Goal: Communication & Community: Answer question/provide support

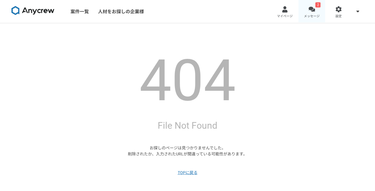
click at [307, 11] on link "2 メッセージ" at bounding box center [311, 11] width 27 height 23
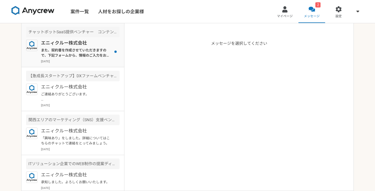
click at [95, 46] on div "エニィクルー株式会社 また、契約書を作成させていただきますので、下記フォームから、情報のご入力をお願いいたします。 ーーーー https://docs.goo…" at bounding box center [80, 52] width 79 height 24
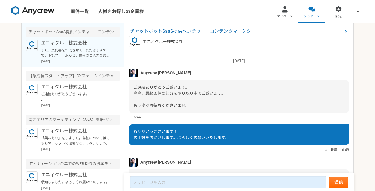
scroll to position [517, 0]
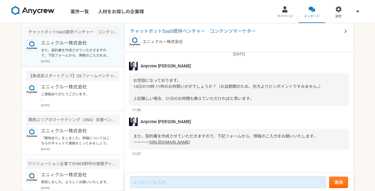
click at [190, 140] on link "[URL][DOMAIN_NAME]" at bounding box center [169, 142] width 40 height 5
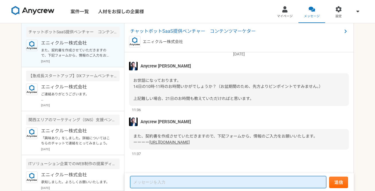
click at [164, 183] on textarea at bounding box center [228, 182] width 196 height 12
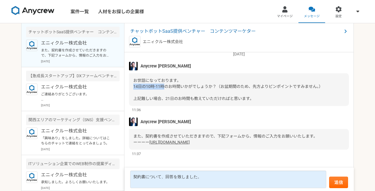
drag, startPoint x: 133, startPoint y: 75, endPoint x: 164, endPoint y: 75, distance: 31.0
click at [164, 75] on div "お世話になっております。 14日の10時-11時のお時間いかがでしょうか？（お盆期間のため、先方よりピンポイントですみません。） 上記難しい場合、21日のお時…" at bounding box center [239, 89] width 220 height 33
copy span "14日の10時-11時"
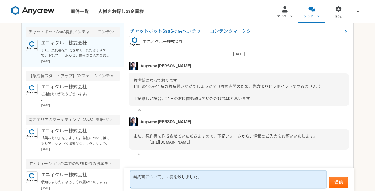
click at [152, 183] on textarea "契約書について、回答を致しました。" at bounding box center [228, 178] width 196 height 17
paste textarea "14日の10時-11時"
drag, startPoint x: 187, startPoint y: 181, endPoint x: 101, endPoint y: 179, distance: 85.5
click at [101, 179] on main "チャットボットSaaS提供ベンチャー　コンテンツマーケター エニィクルー株式会社 また、契約書を作成させていただきますので、下記フォームから、情報のご入力をお…" at bounding box center [187, 106] width 333 height 167
type textarea "契約書について、回答を致しました。 御確認いただけますでしょうか。"
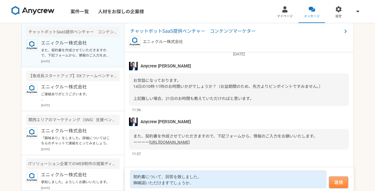
click at [347, 186] on button "送信" at bounding box center [338, 181] width 19 height 11
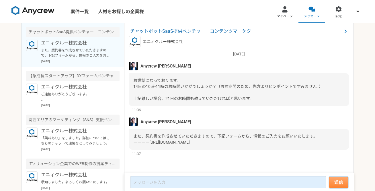
scroll to position [493, 0]
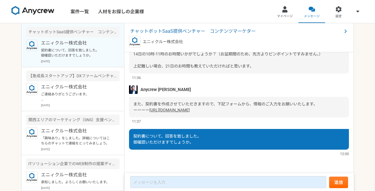
click at [184, 75] on div "11:36" at bounding box center [239, 77] width 220 height 5
drag, startPoint x: 132, startPoint y: 65, endPoint x: 166, endPoint y: 66, distance: 33.3
click at [166, 66] on div "お世話になっております。 14日の10時-11時のお時間いかがでしょうか？（お盆期間のため、先方よりピンポイントですみません。） 上記難しい場合、21日のお時…" at bounding box center [239, 57] width 220 height 33
copy span "14日の10時-11時の"
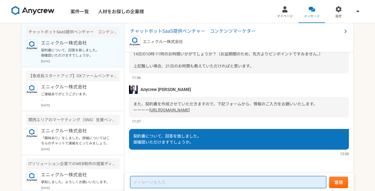
click at [157, 186] on textarea at bounding box center [228, 182] width 196 height 12
paste textarea "14日の10時-11時の"
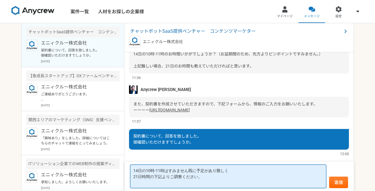
paste textarea "[URL][DOMAIN_NAME]"
type textarea "14日の10時-11時はすみません既に予定があり難しく 21日時間の下記よりご調整ください。 https://app.spirinc.com/schedule…"
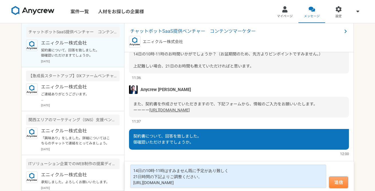
click at [338, 182] on button "送信" at bounding box center [338, 181] width 19 height 11
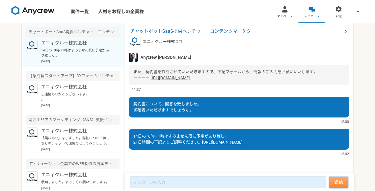
scroll to position [498, 0]
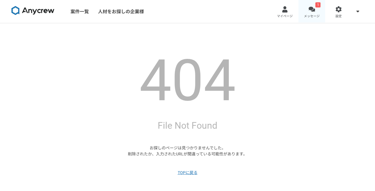
click at [312, 12] on div at bounding box center [312, 9] width 7 height 7
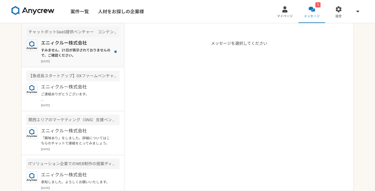
click at [83, 60] on p "[DATE]" at bounding box center [80, 61] width 79 height 4
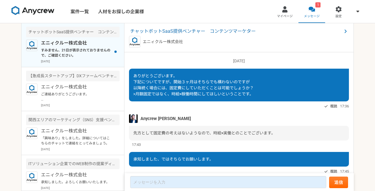
scroll to position [410, 0]
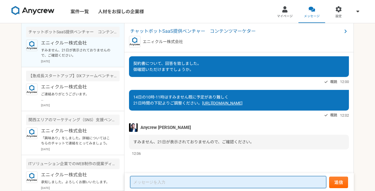
click at [167, 180] on textarea at bounding box center [228, 182] width 196 height 12
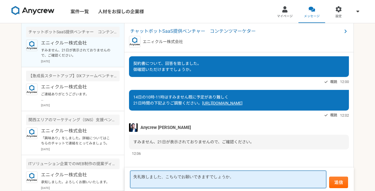
paste textarea "[URL][DOMAIN_NAME]"
type textarea "失礼致しました、こちらでお願いできますでしょうか。 [URL][DOMAIN_NAME]"
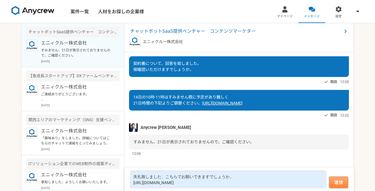
click at [336, 182] on button "送信" at bounding box center [338, 181] width 19 height 11
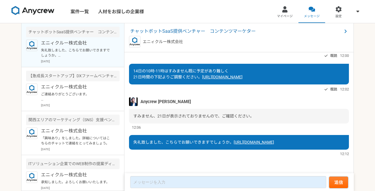
scroll to position [397, 0]
